Goal: Task Accomplishment & Management: Use online tool/utility

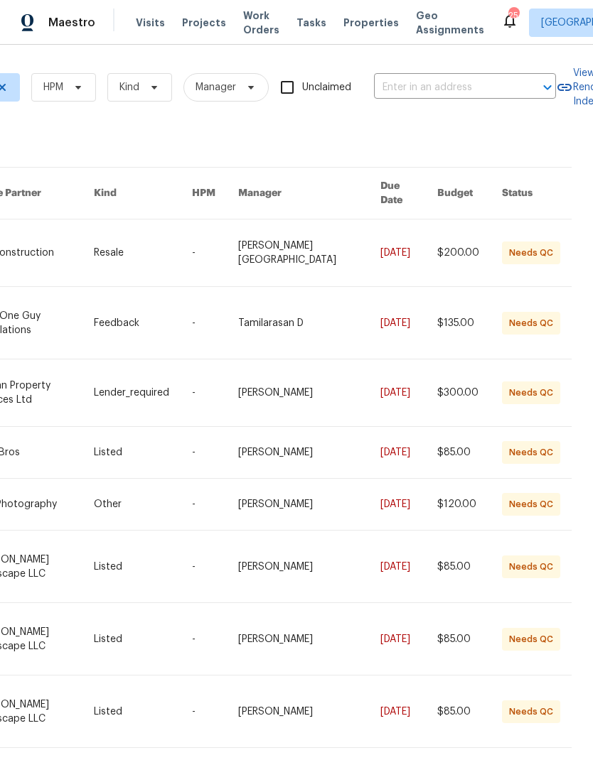
scroll to position [0, 242]
click at [144, 17] on span "Visits" at bounding box center [150, 23] width 29 height 14
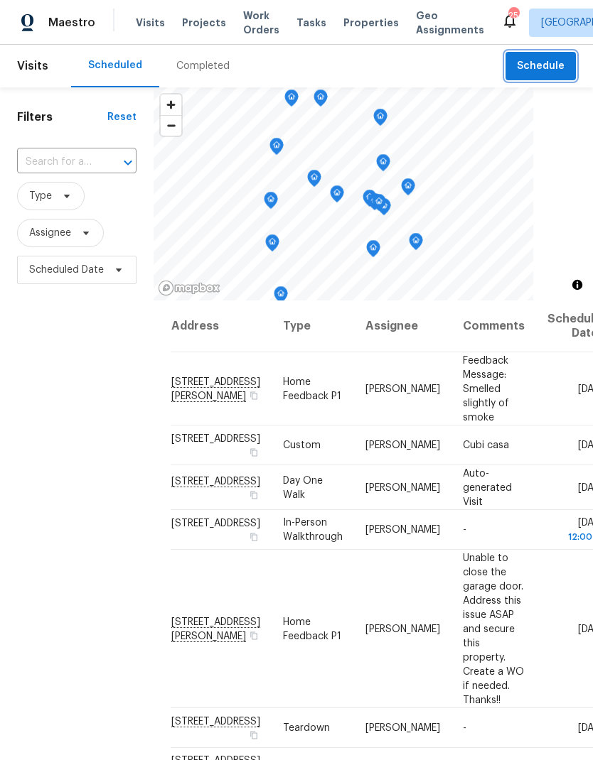
click at [546, 69] on span "Schedule" at bounding box center [540, 67] width 48 height 18
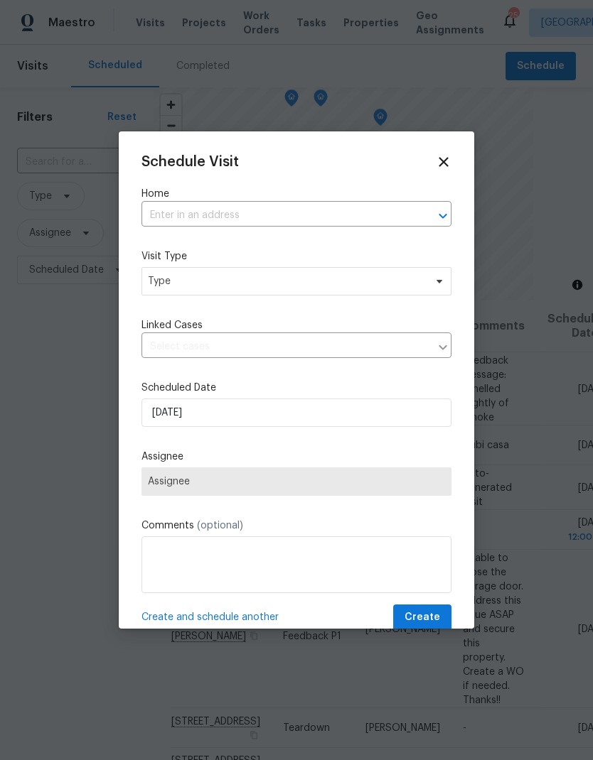
click at [196, 212] on input "text" at bounding box center [276, 216] width 270 height 22
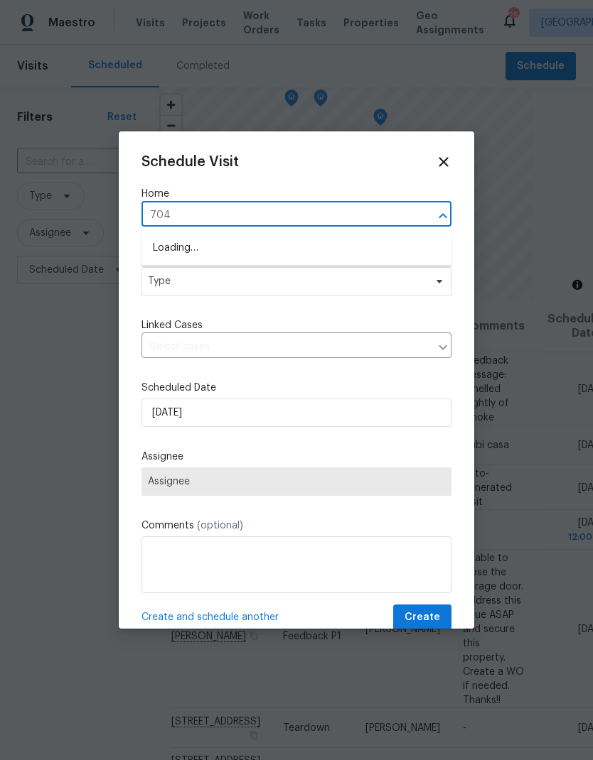
type input "7041"
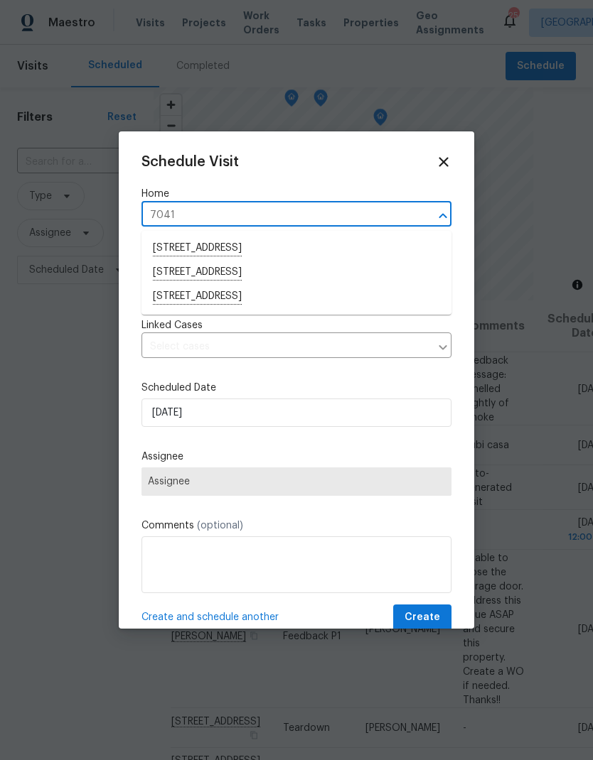
click at [193, 298] on li "[STREET_ADDRESS]" at bounding box center [296, 297] width 310 height 24
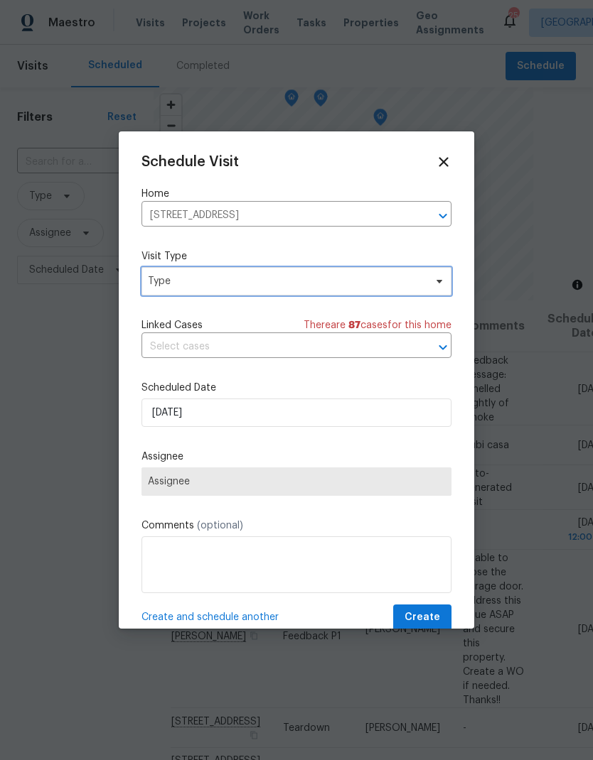
click at [166, 287] on span "Type" at bounding box center [286, 281] width 276 height 14
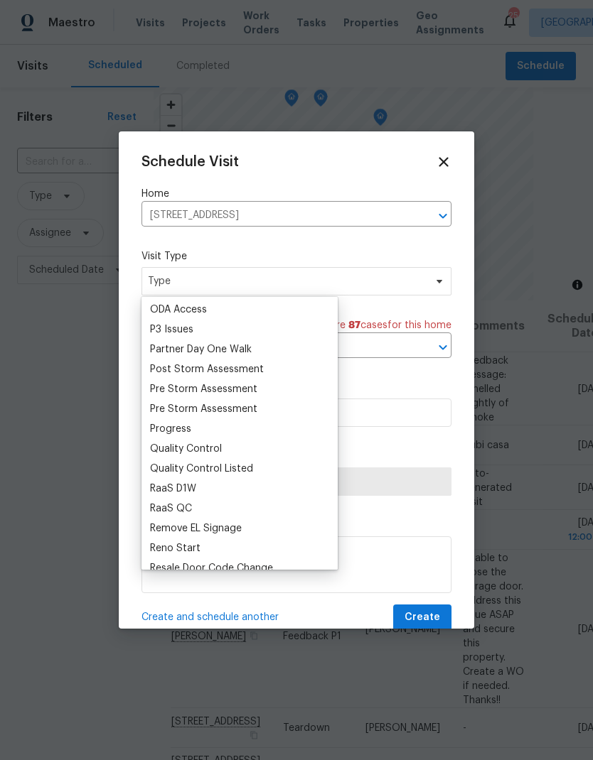
scroll to position [895, 0]
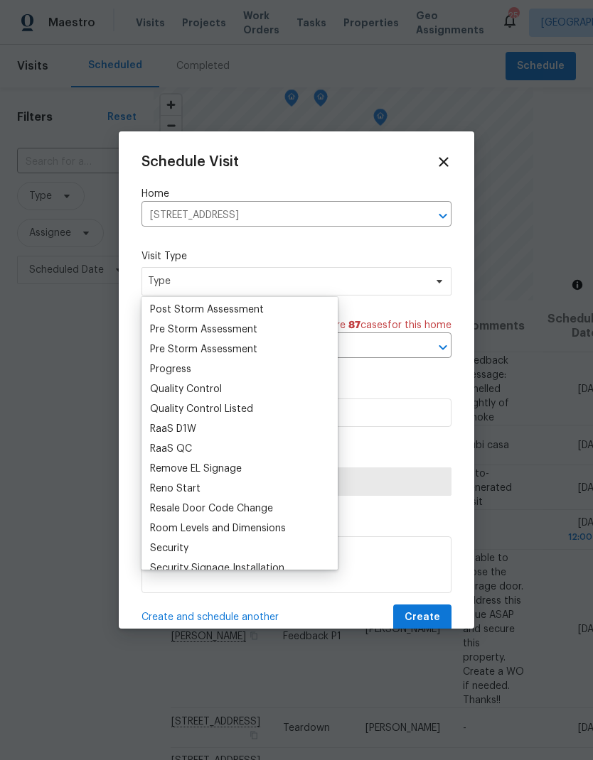
click at [163, 370] on div "Progress" at bounding box center [170, 369] width 41 height 14
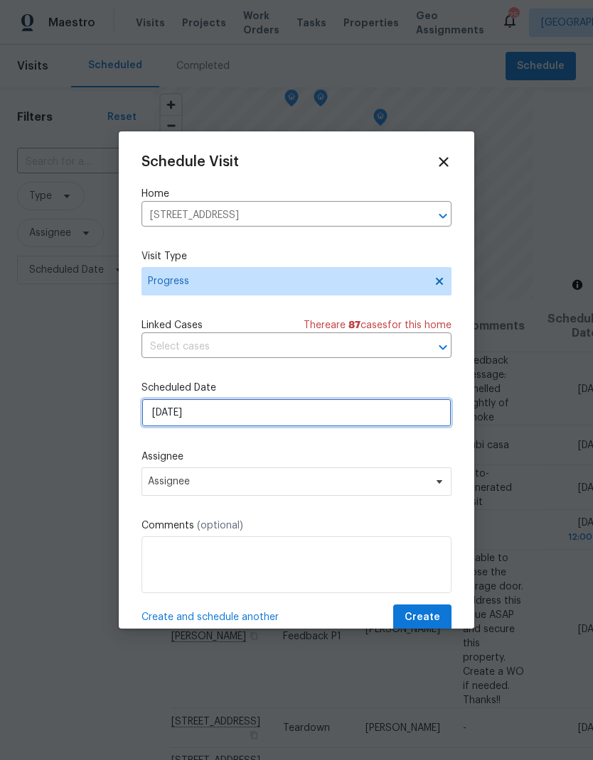
click at [225, 415] on input "[DATE]" at bounding box center [296, 413] width 310 height 28
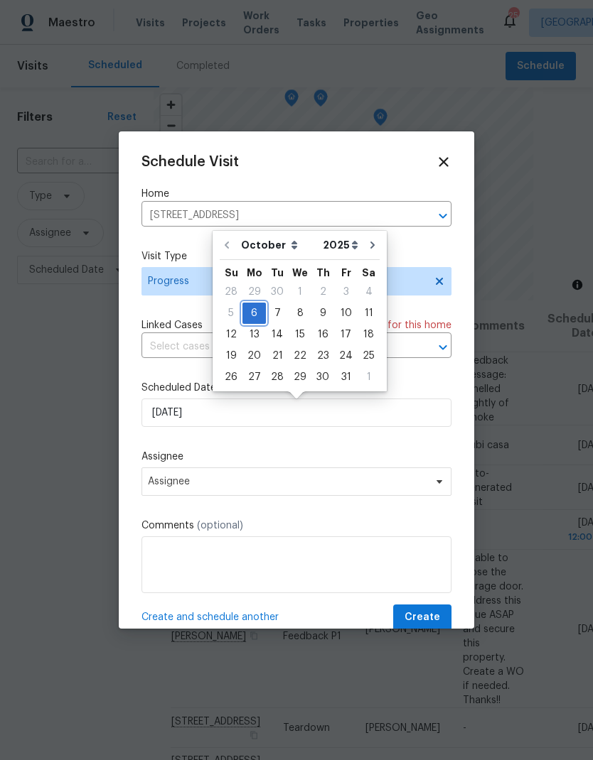
click at [256, 310] on div "6" at bounding box center [253, 313] width 23 height 20
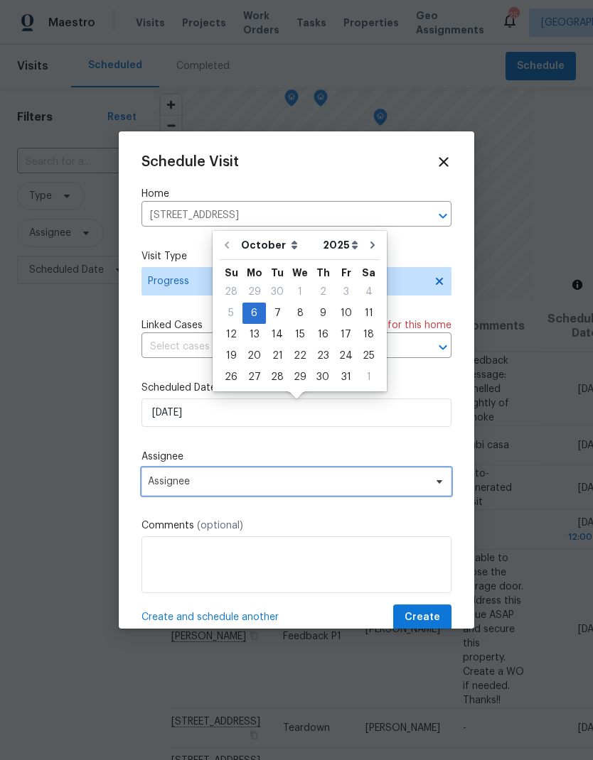
click at [178, 494] on span "Assignee" at bounding box center [296, 481] width 310 height 28
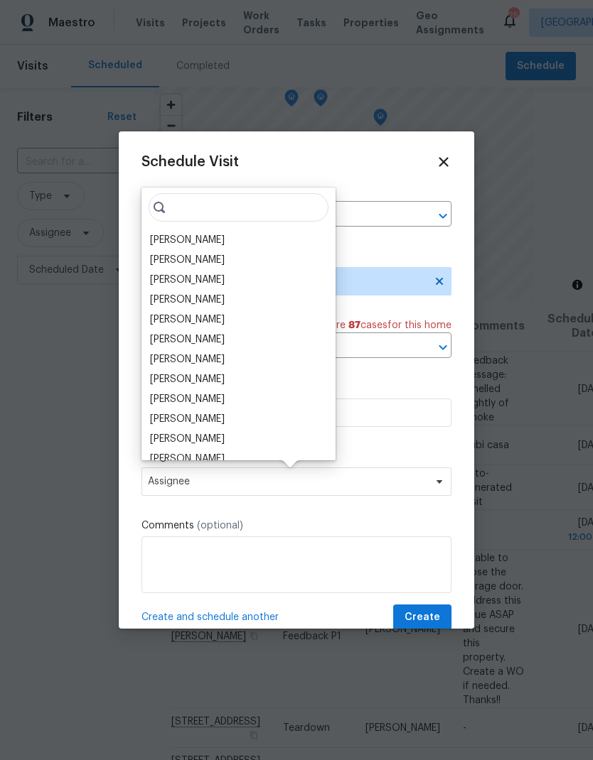
click at [173, 245] on div "[PERSON_NAME]" at bounding box center [187, 240] width 75 height 14
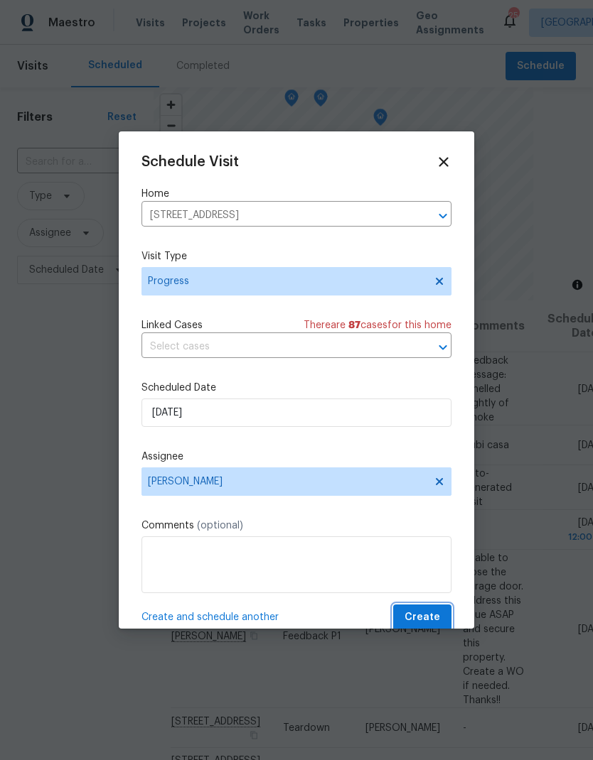
click at [413, 617] on span "Create" at bounding box center [422, 618] width 36 height 18
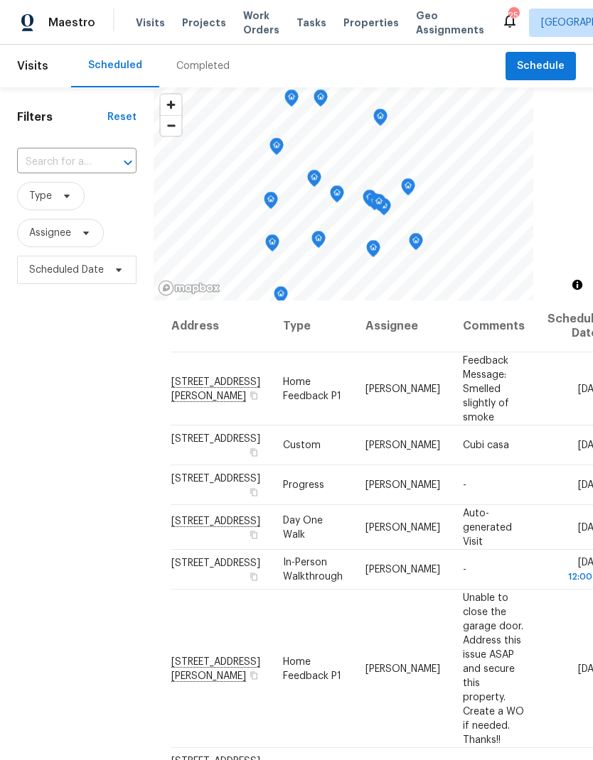
click at [200, 25] on span "Projects" at bounding box center [204, 23] width 44 height 14
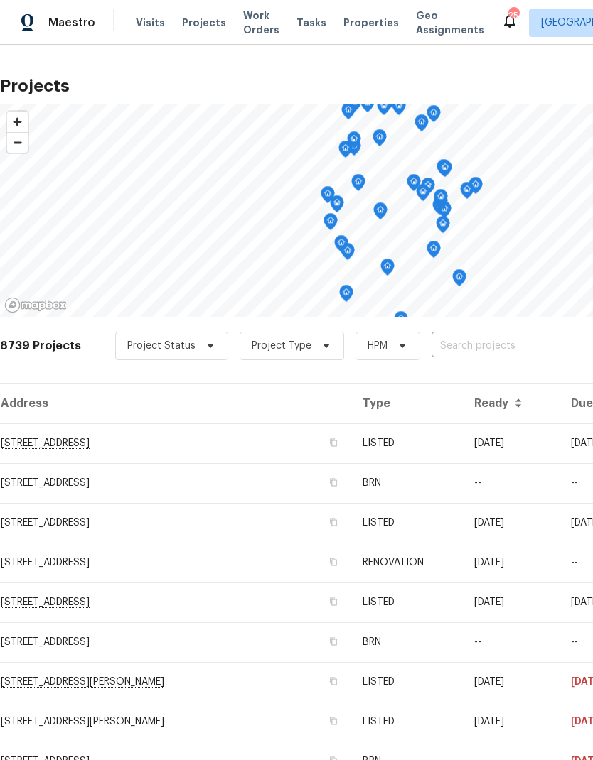
click at [475, 343] on input "text" at bounding box center [512, 346] width 163 height 22
type input "6616"
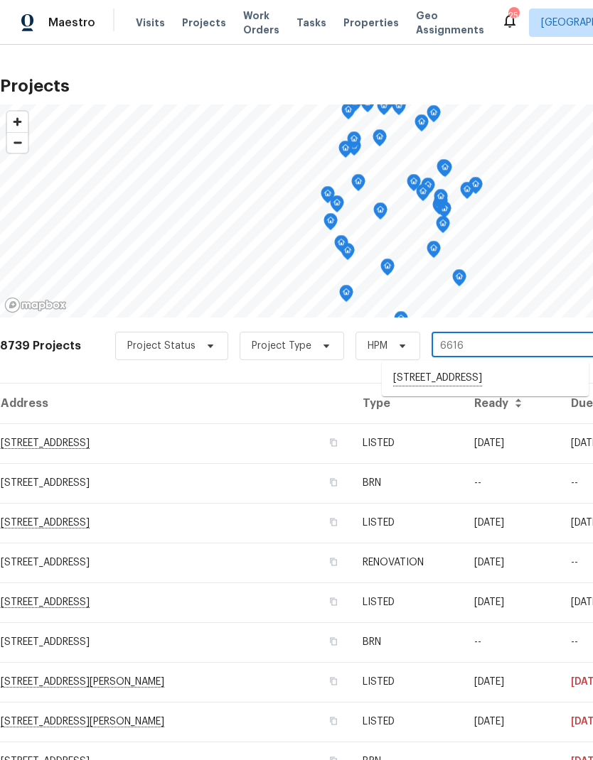
click at [482, 376] on li "[STREET_ADDRESS]" at bounding box center [485, 379] width 207 height 24
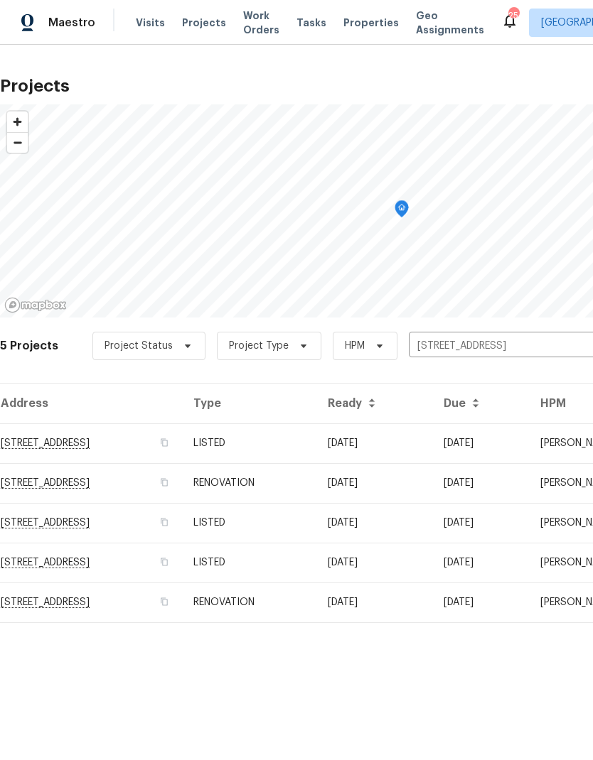
click at [316, 602] on td "RENOVATION" at bounding box center [249, 603] width 134 height 40
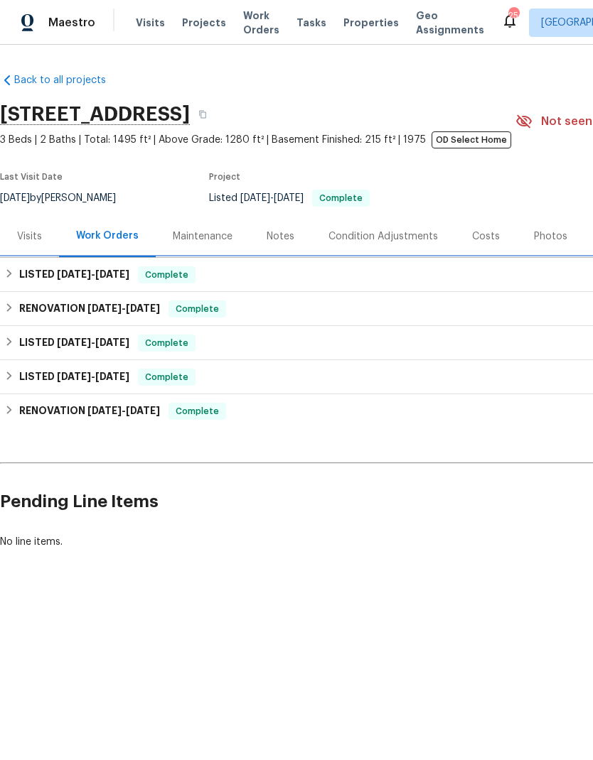
click at [16, 276] on div "LISTED [DATE] - [DATE] Complete" at bounding box center [401, 274] width 794 height 17
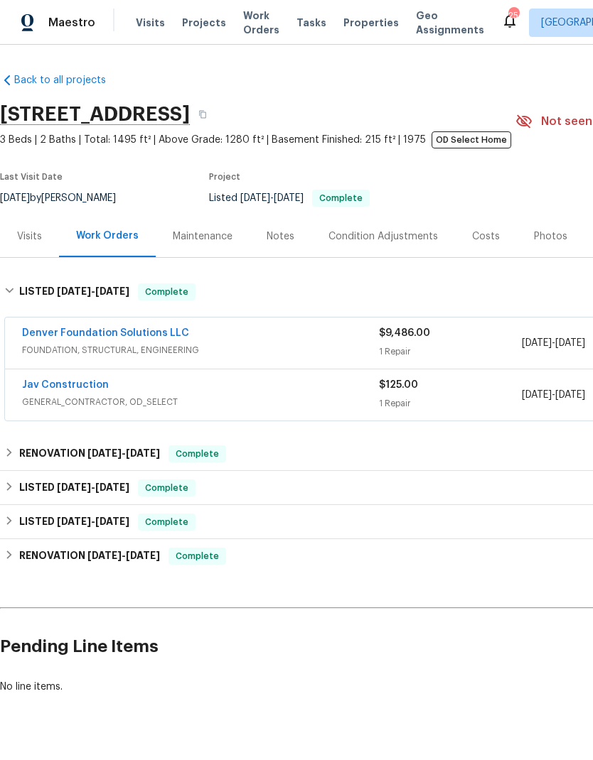
click at [115, 332] on link "Denver Foundation Solutions LLC" at bounding box center [105, 333] width 167 height 10
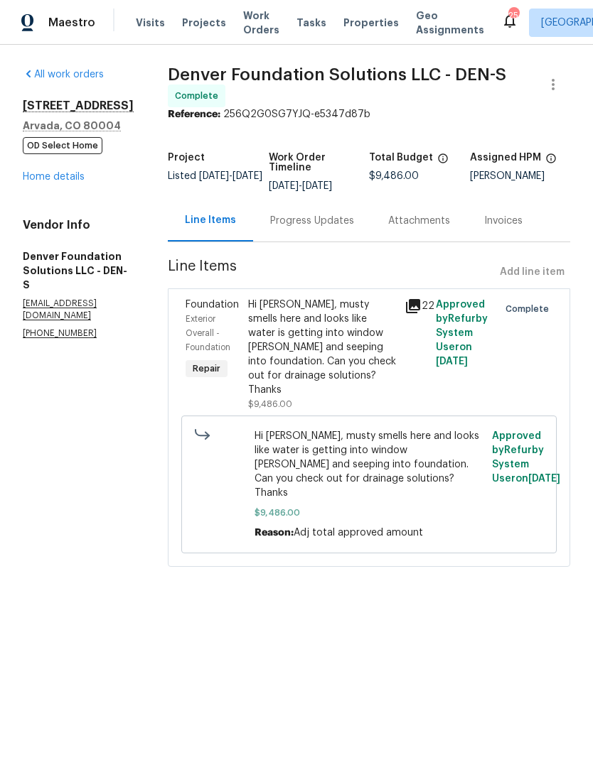
click at [67, 173] on link "Home details" at bounding box center [54, 177] width 62 height 10
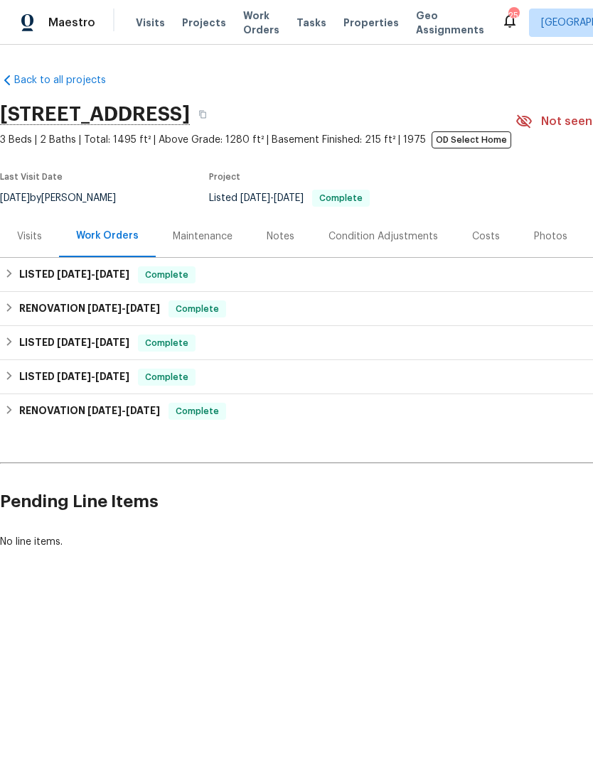
click at [280, 237] on div "Notes" at bounding box center [280, 236] width 28 height 14
